Goal: Download file/media

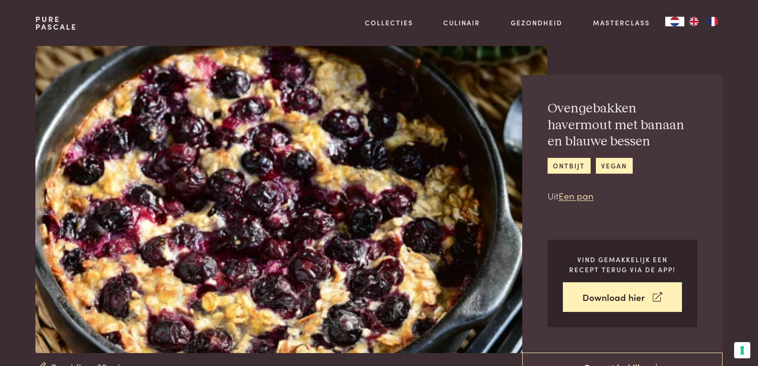
drag, startPoint x: 162, startPoint y: 2125, endPoint x: 735, endPoint y: 2391, distance: 631.2
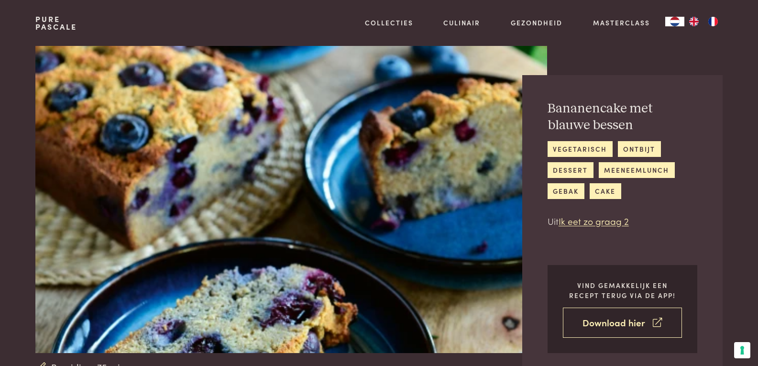
click at [599, 319] on link "Download hier" at bounding box center [622, 323] width 119 height 30
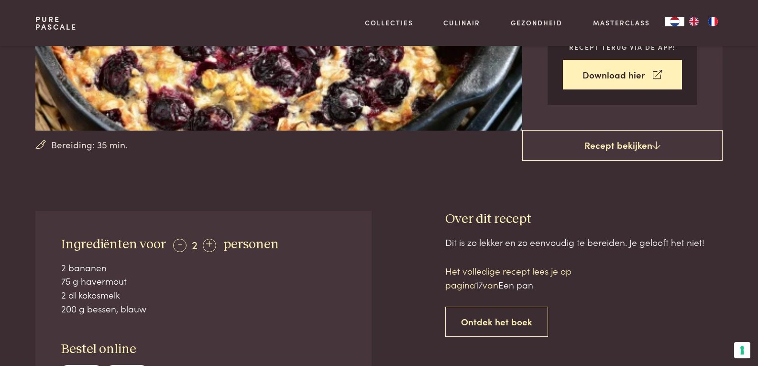
scroll to position [239, 0]
